Goal: Find specific page/section: Find specific page/section

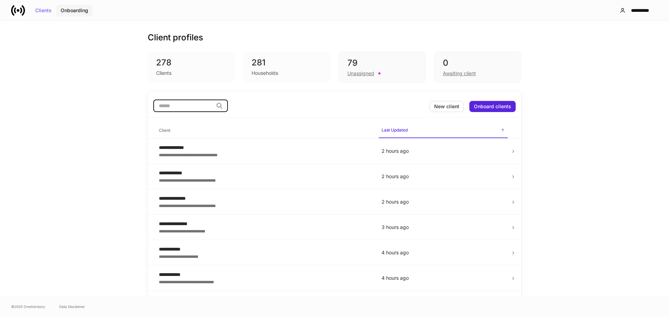
click at [78, 12] on div "Onboarding" at bounding box center [75, 10] width 28 height 5
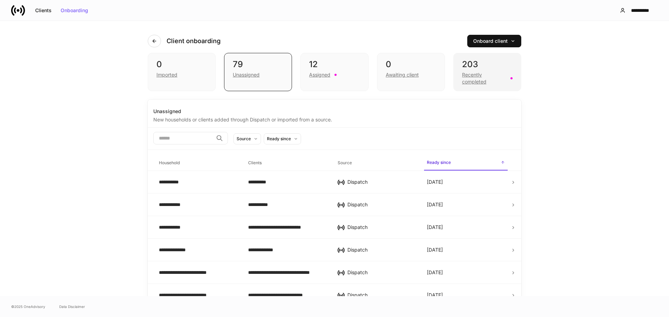
drag, startPoint x: 466, startPoint y: 75, endPoint x: 461, endPoint y: 76, distance: 4.7
click at [466, 74] on div "Recently completed" at bounding box center [484, 78] width 44 height 14
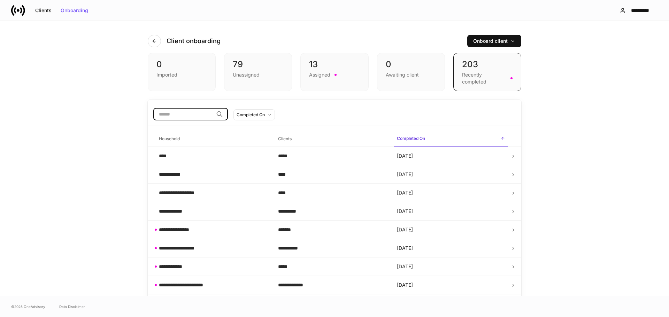
click at [185, 116] on input "search" at bounding box center [183, 114] width 60 height 13
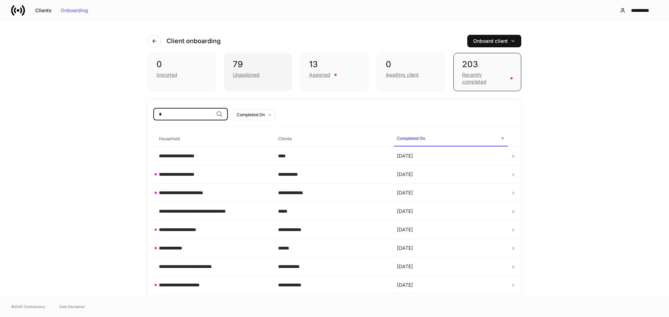
type input "*"
click at [243, 75] on div "Unassigned" at bounding box center [246, 74] width 27 height 7
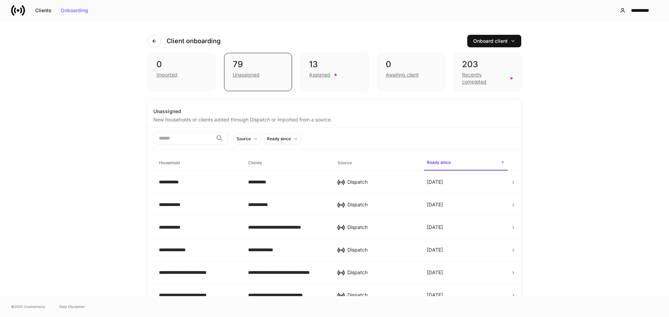
click at [176, 136] on input "search" at bounding box center [183, 138] width 60 height 13
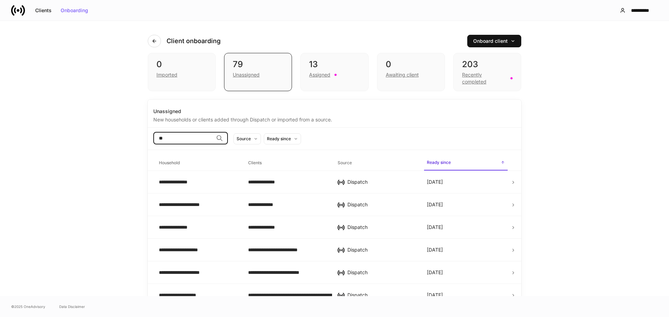
type input "*"
